Goal: Task Accomplishment & Management: Manage account settings

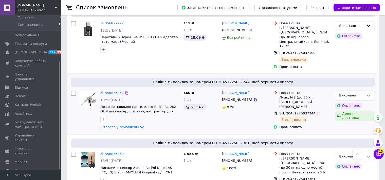
scroll to position [1096, 0]
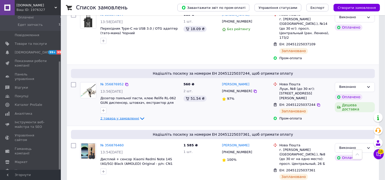
click at [125, 117] on span "2 товара у замовленні" at bounding box center [119, 119] width 39 height 4
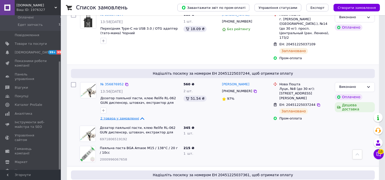
click at [125, 117] on span "2 товара у замовленні" at bounding box center [119, 119] width 39 height 4
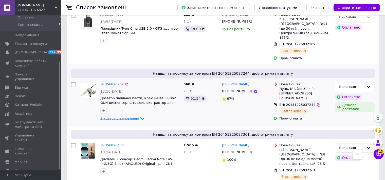
click at [125, 117] on span "2 товара у замовленні" at bounding box center [119, 119] width 39 height 4
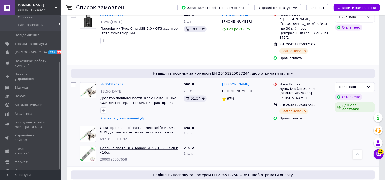
click at [144, 146] on link "Паяльна паста BGA Amaoe M15 / 138°C / 20 г / 10cc" at bounding box center [139, 150] width 78 height 9
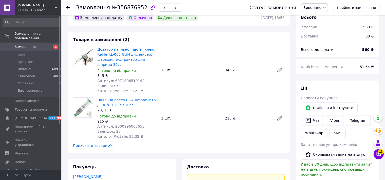
scroll to position [160, 0]
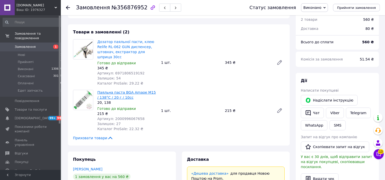
click at [127, 90] on link "Паяльна паста BGA Amaoe M15 / 138°C / 20 г / 10cc" at bounding box center [126, 94] width 59 height 9
click at [25, 43] on link "Замовлення 1" at bounding box center [32, 47] width 65 height 9
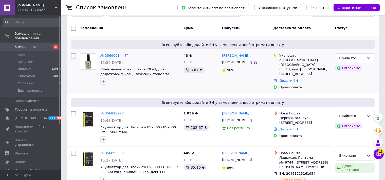
scroll to position [27, 0]
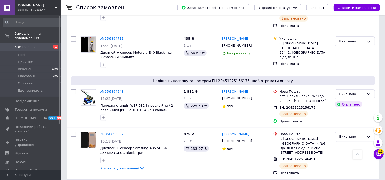
scroll to position [321, 0]
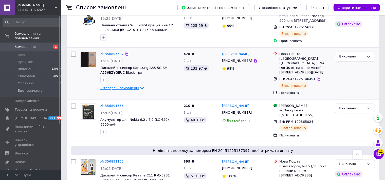
click at [126, 86] on span "2 товара у замовленні" at bounding box center [119, 88] width 39 height 4
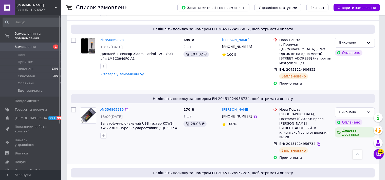
scroll to position [1631, 0]
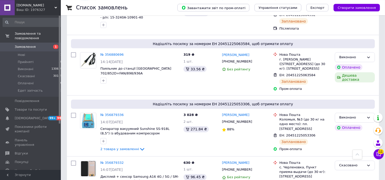
scroll to position [0, 0]
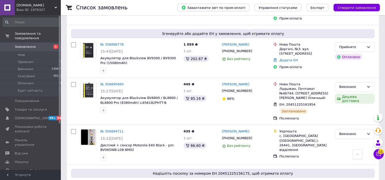
scroll to position [312, 0]
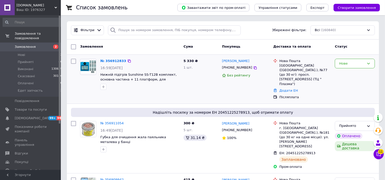
click at [87, 68] on img at bounding box center [88, 66] width 16 height 13
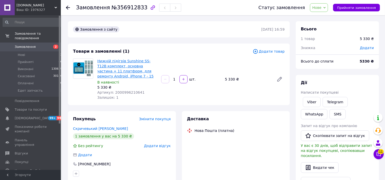
click at [121, 66] on link "Нижній підігрів Sunshine SS-T12B комплект, основна частина + 11 платформ, для р…" at bounding box center [125, 68] width 56 height 19
